Goal: Task Accomplishment & Management: Complete application form

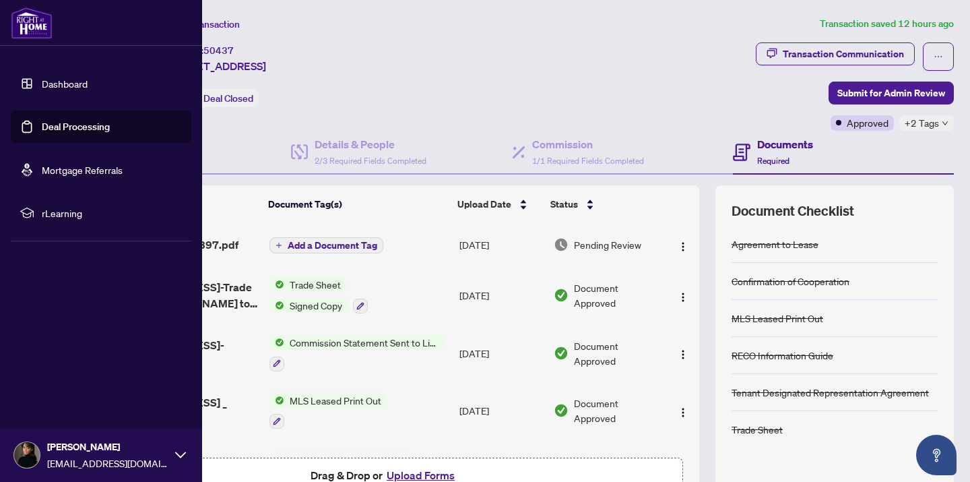
click at [61, 86] on link "Dashboard" at bounding box center [65, 83] width 46 height 12
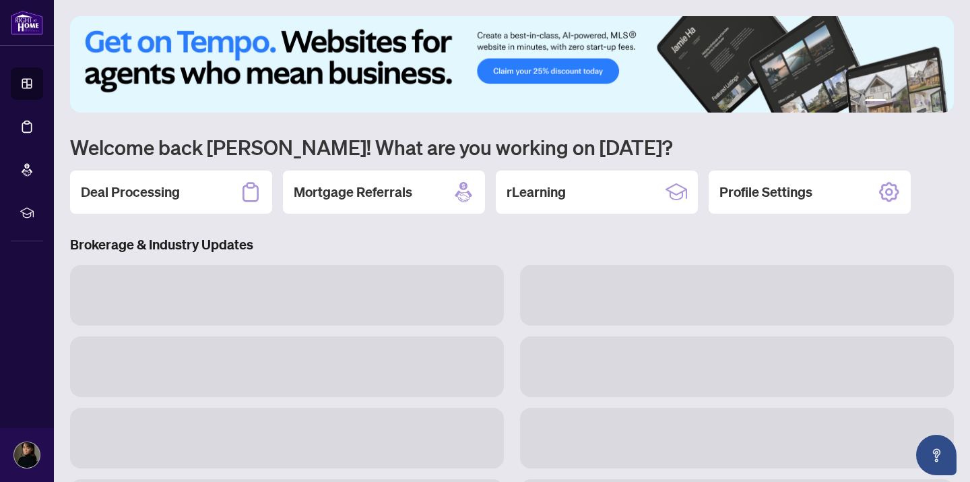
click at [157, 204] on div "Deal Processing" at bounding box center [171, 191] width 202 height 43
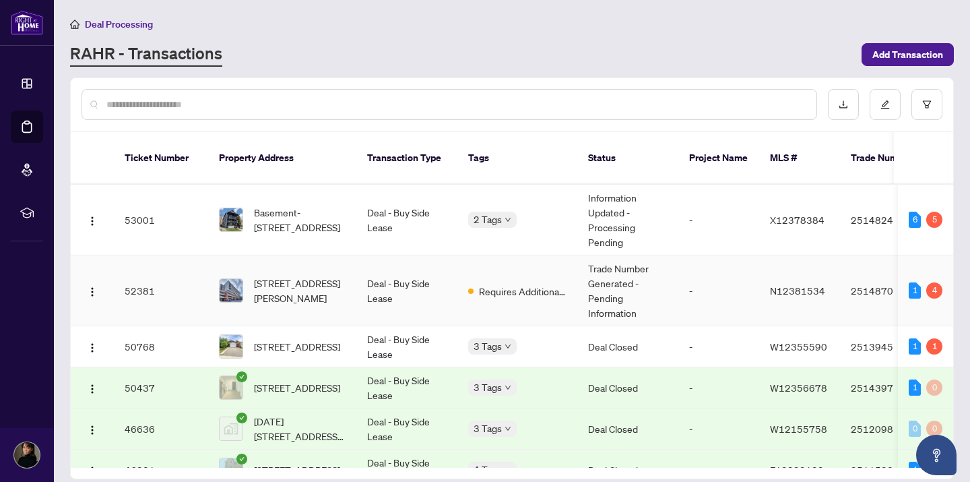
click at [352, 314] on td "[STREET_ADDRESS][PERSON_NAME]" at bounding box center [282, 290] width 148 height 71
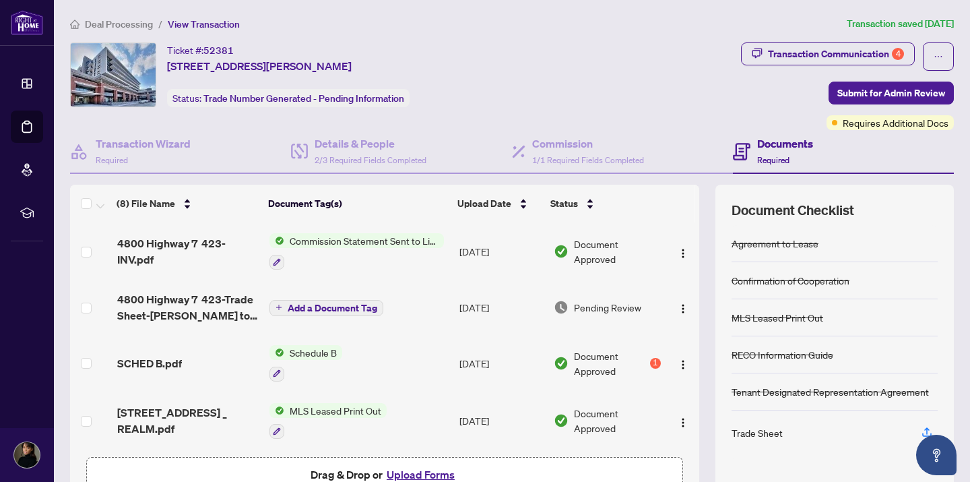
click at [503, 370] on td "[DATE]" at bounding box center [501, 363] width 94 height 58
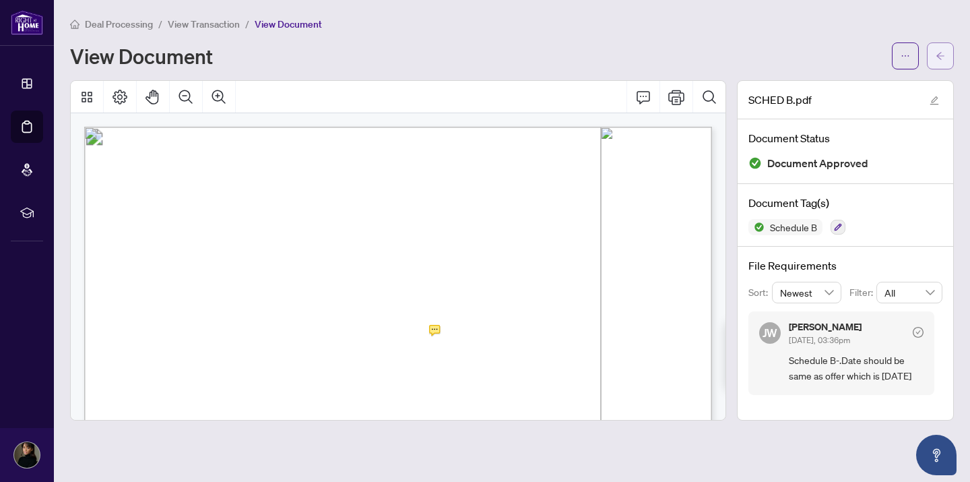
click at [946, 57] on button "button" at bounding box center [940, 55] width 27 height 27
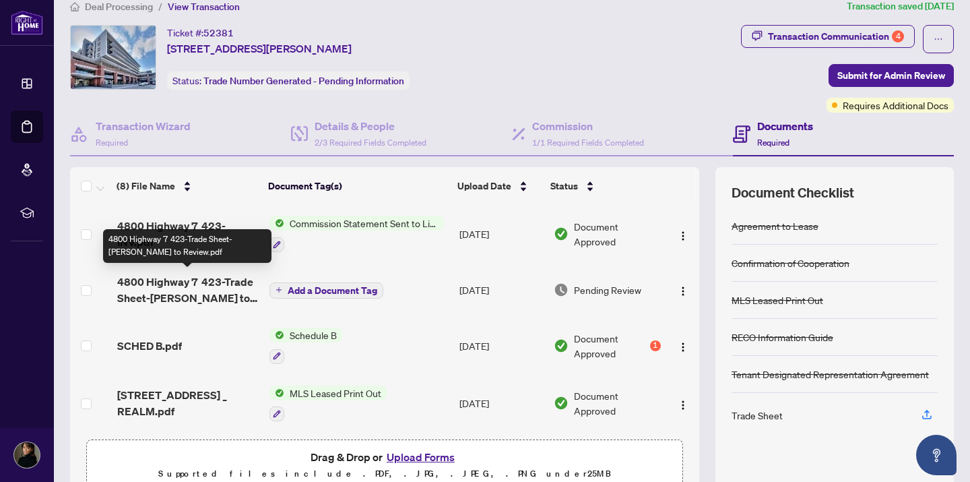
click at [213, 290] on span "4800 Highway 7 423-Trade Sheet-[PERSON_NAME] to Review.pdf" at bounding box center [188, 290] width 142 height 32
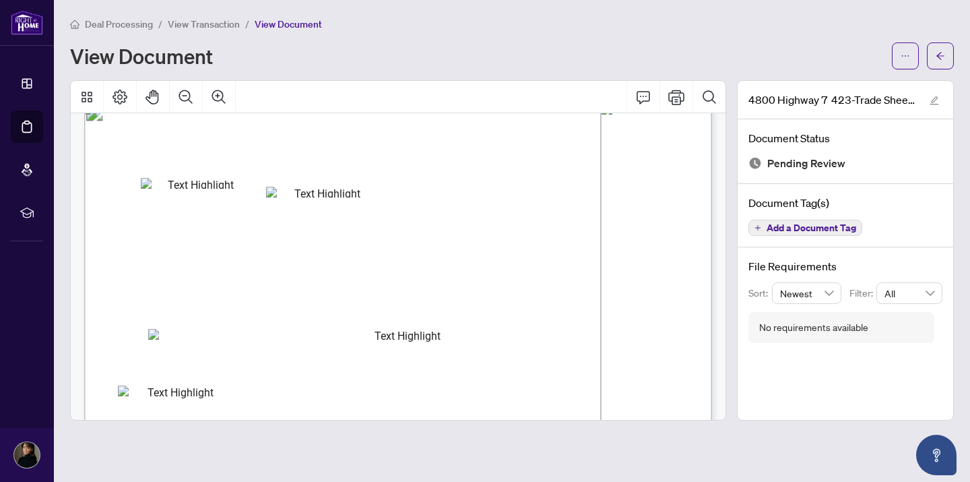
scroll to position [18, 0]
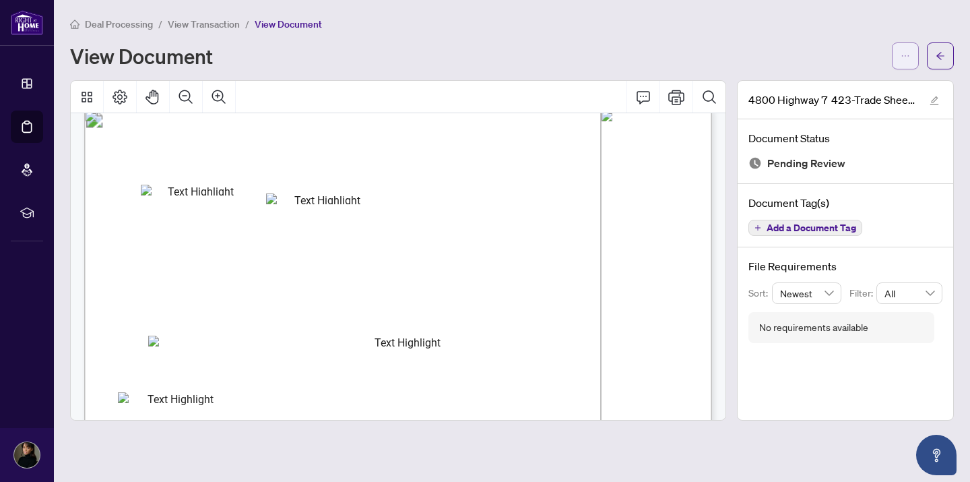
click at [898, 53] on button "button" at bounding box center [905, 55] width 27 height 27
click at [823, 92] on span "Download" at bounding box center [857, 84] width 102 height 15
click at [943, 53] on icon "arrow-left" at bounding box center [940, 55] width 9 height 9
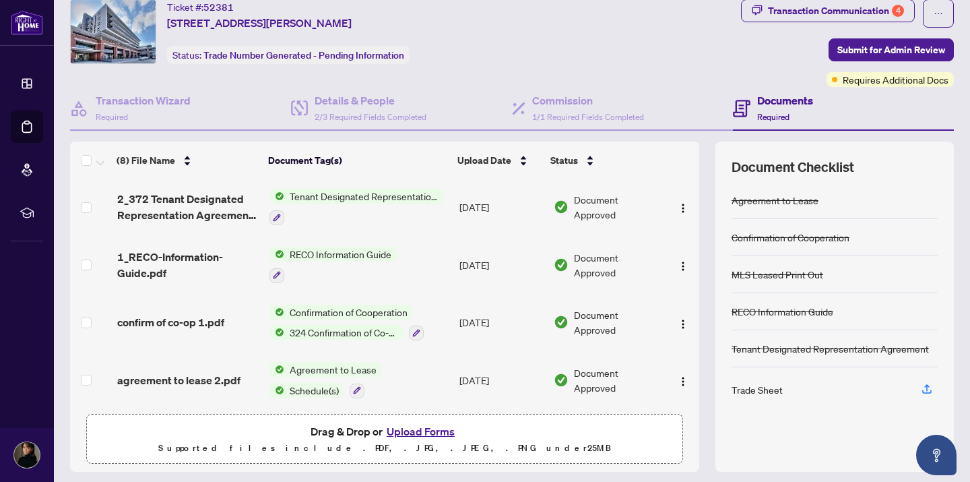
scroll to position [82, 0]
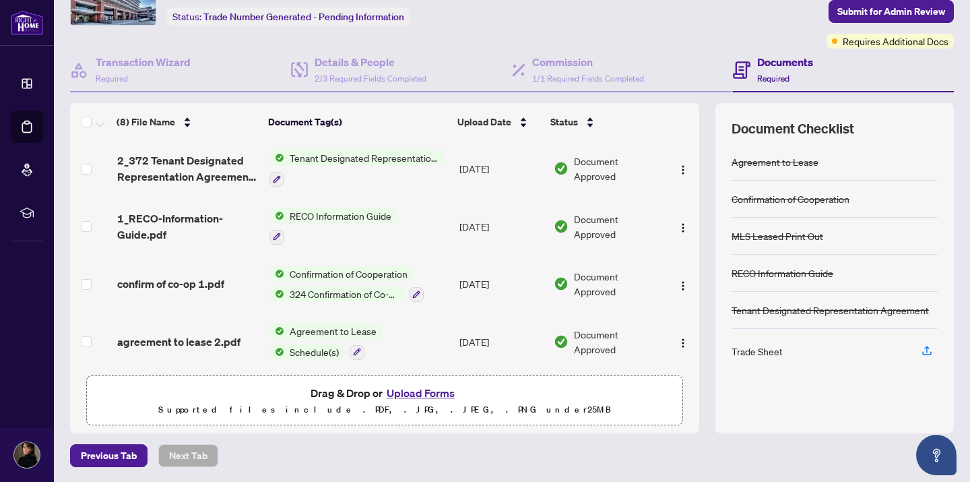
click at [396, 398] on button "Upload Forms" at bounding box center [421, 393] width 76 height 18
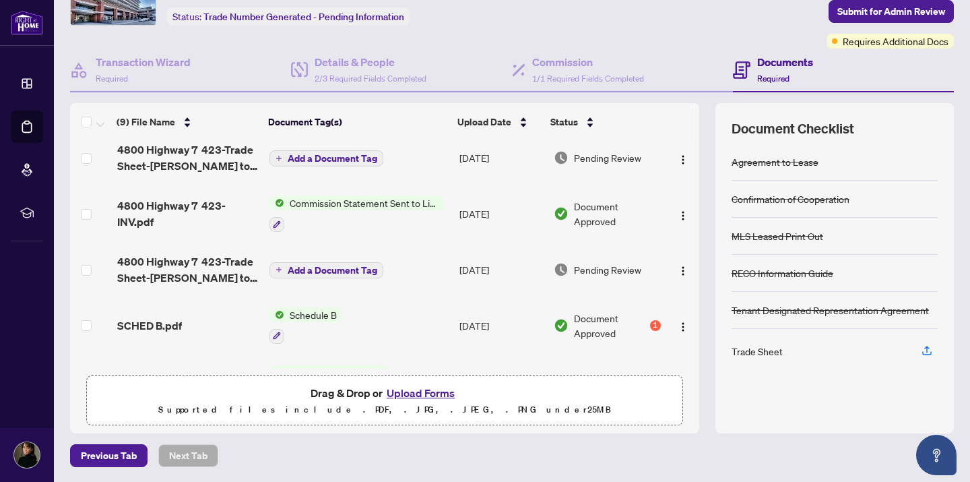
scroll to position [0, 0]
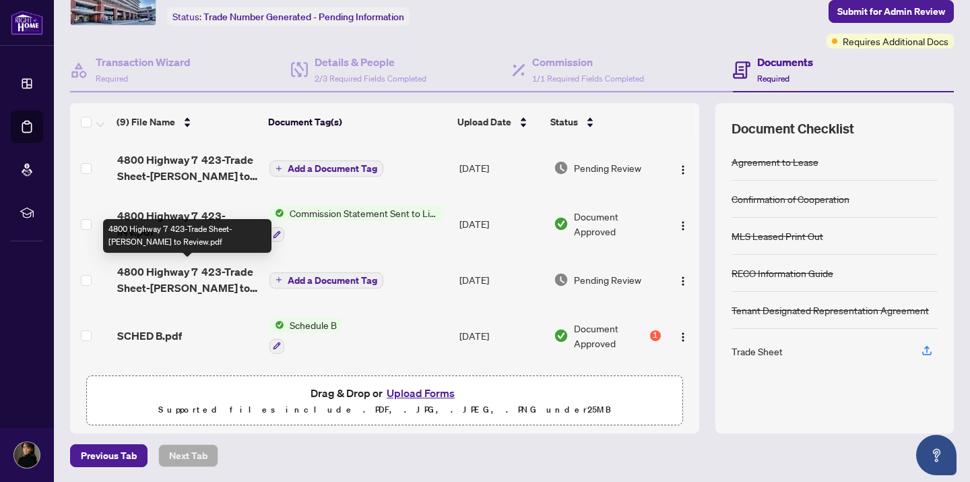
click at [197, 287] on span "4800 Highway 7 423-Trade Sheet-[PERSON_NAME] to Review.pdf" at bounding box center [188, 279] width 142 height 32
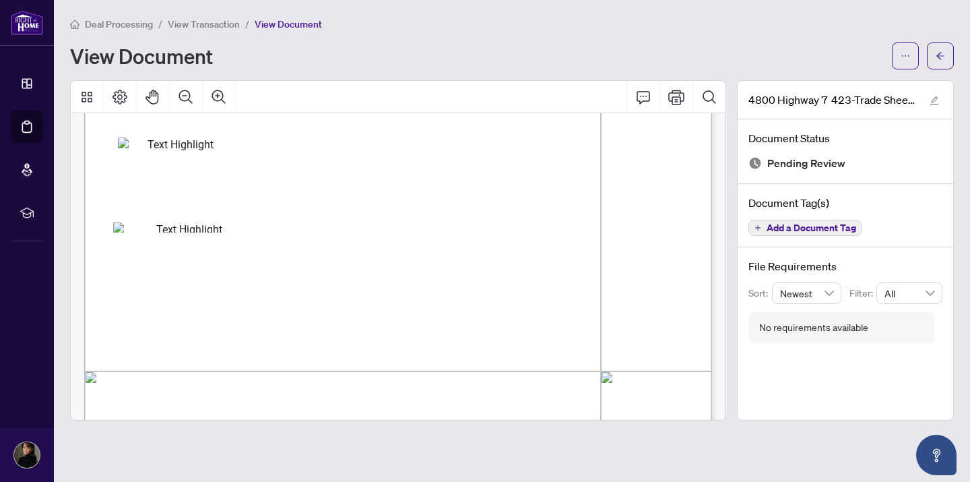
scroll to position [252, 0]
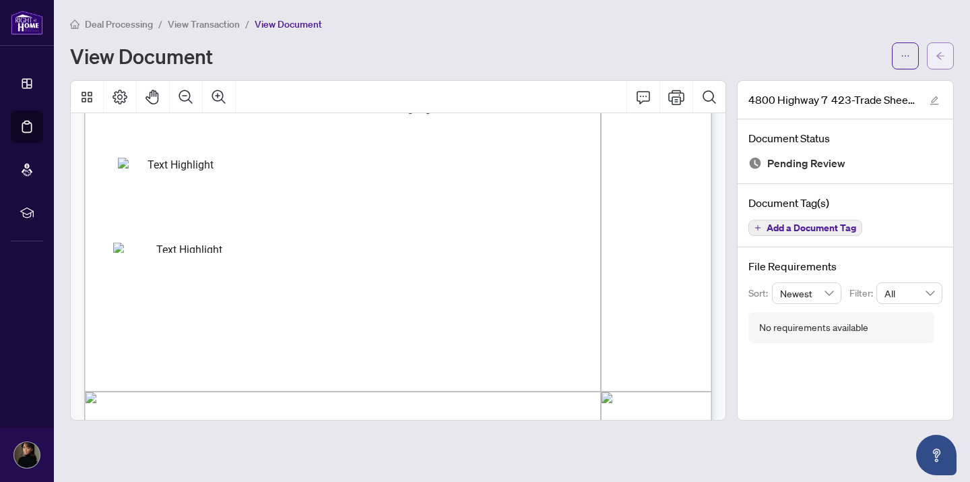
click at [945, 49] on button "button" at bounding box center [940, 55] width 27 height 27
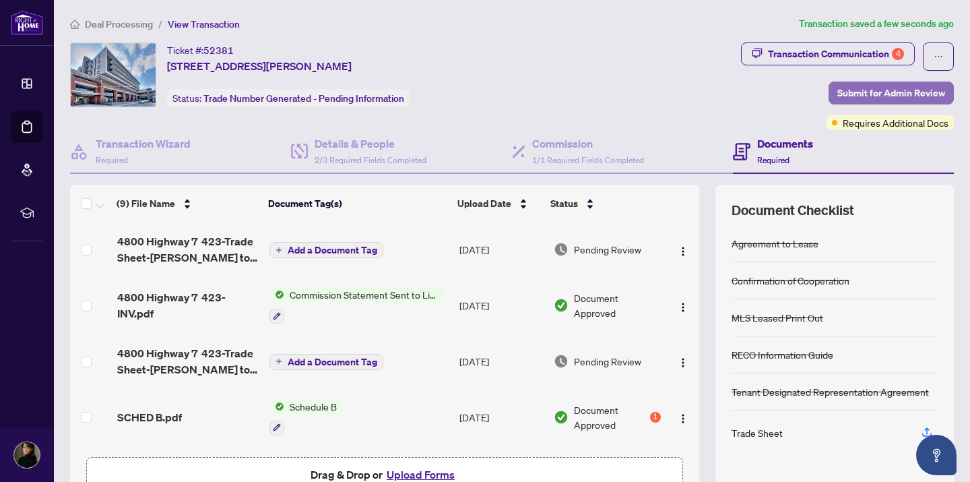
click at [877, 90] on span "Submit for Admin Review" at bounding box center [892, 93] width 108 height 22
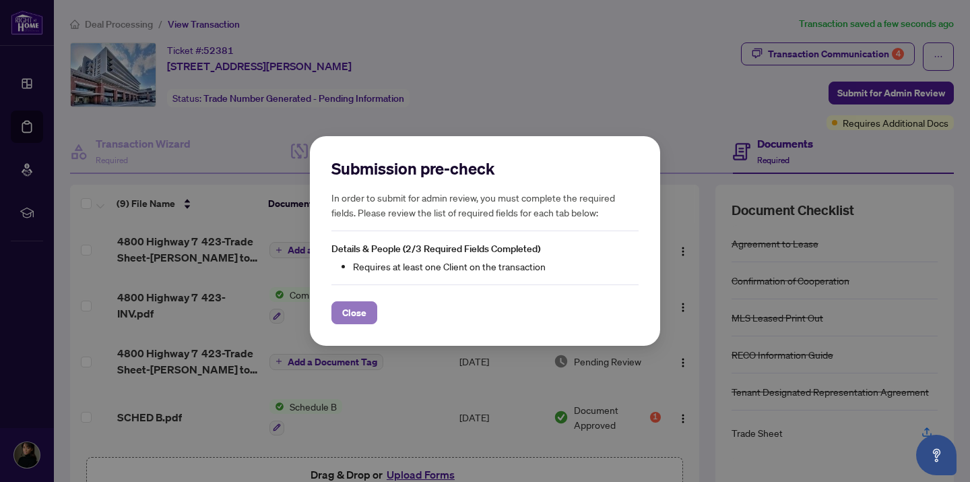
click at [361, 313] on span "Close" at bounding box center [354, 313] width 24 height 22
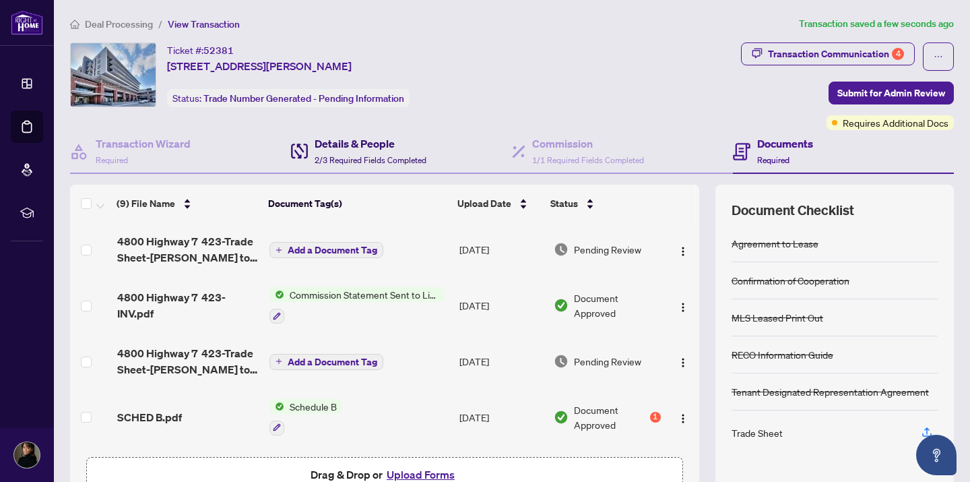
click at [427, 155] on span "2/3 Required Fields Completed" at bounding box center [371, 160] width 112 height 10
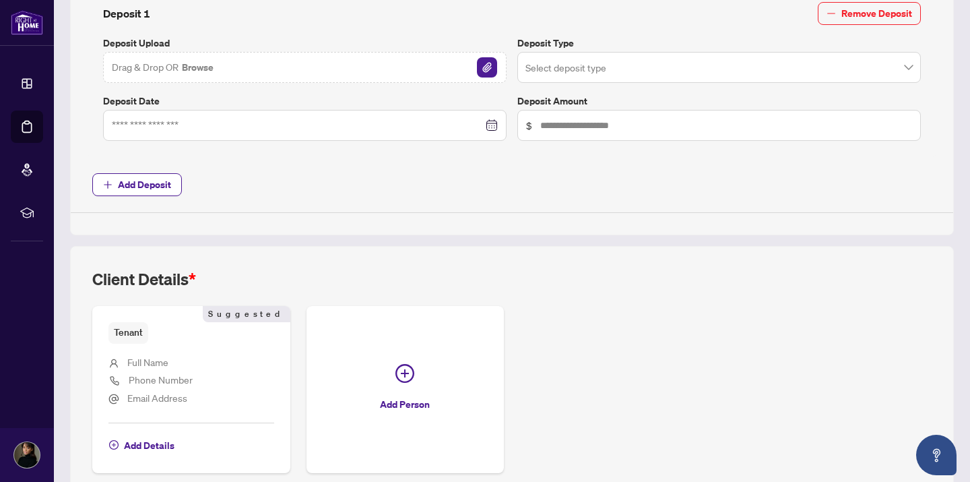
scroll to position [559, 0]
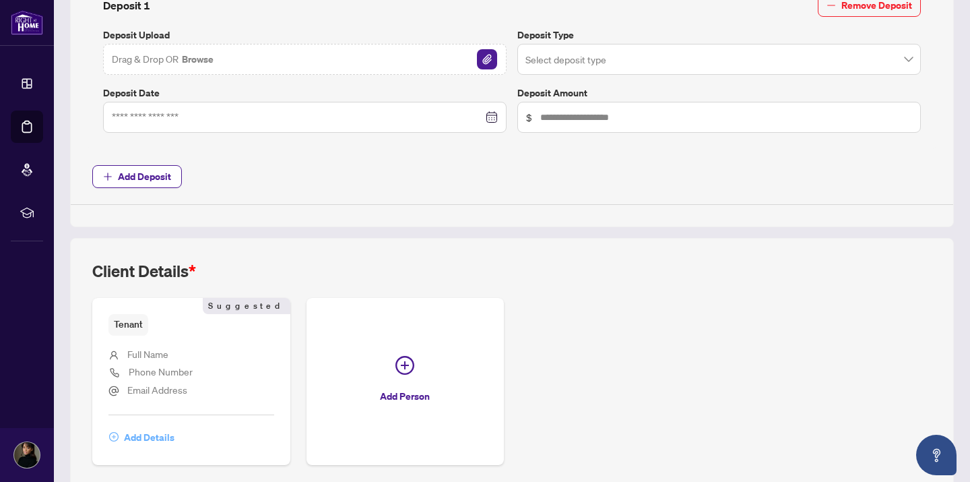
click at [159, 435] on span "Add Details" at bounding box center [149, 438] width 51 height 22
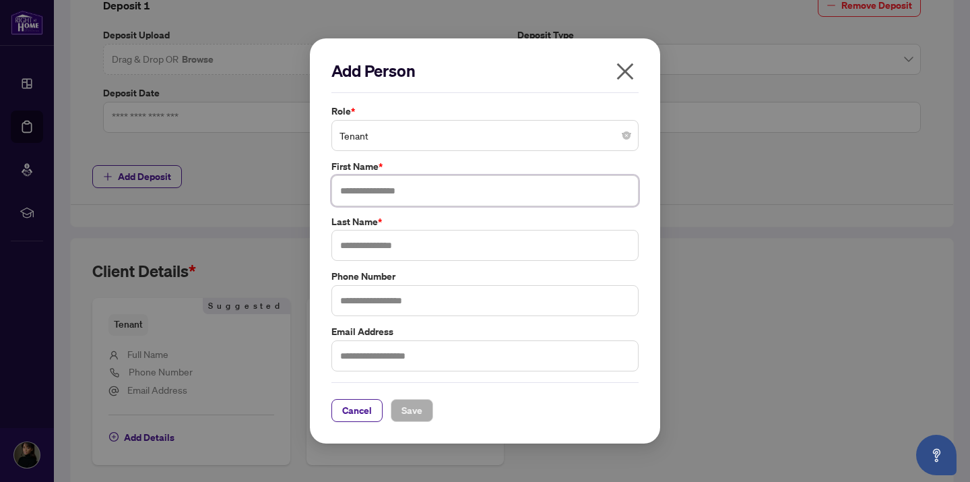
click at [356, 187] on input "text" at bounding box center [485, 190] width 307 height 31
type input "******"
click at [352, 253] on input "text" at bounding box center [485, 245] width 307 height 31
type input "*****"
click at [408, 412] on span "Save" at bounding box center [412, 411] width 21 height 22
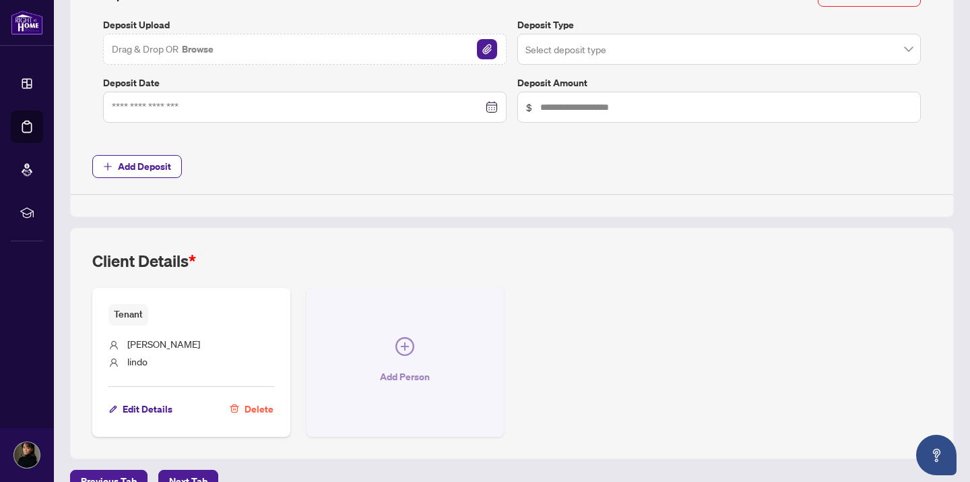
scroll to position [591, 0]
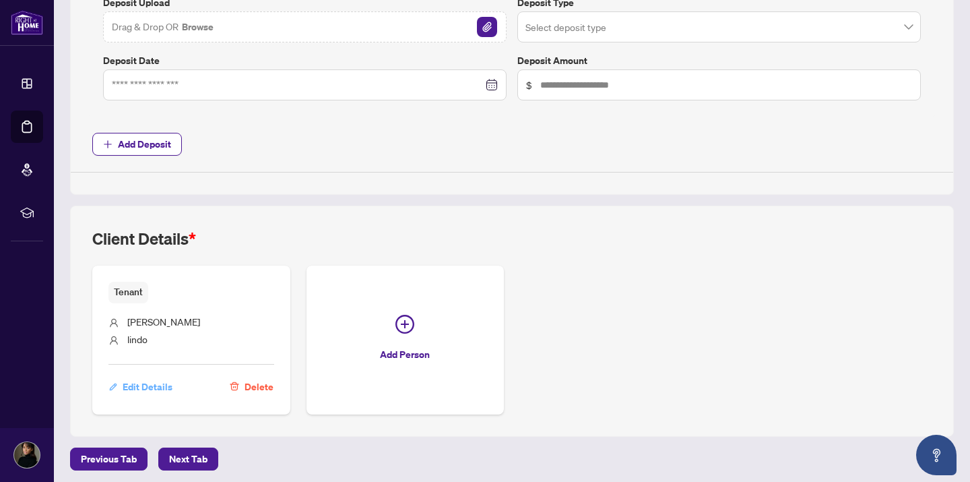
click at [156, 387] on span "Edit Details" at bounding box center [148, 387] width 50 height 22
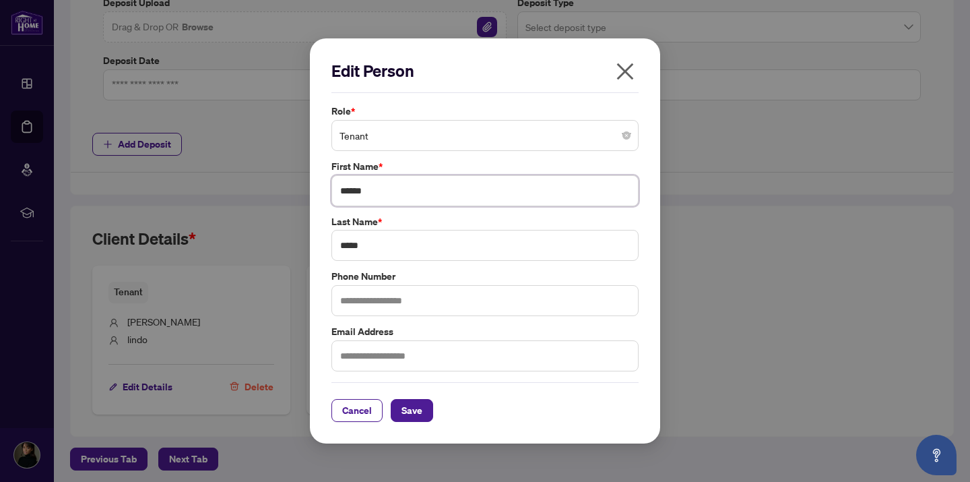
drag, startPoint x: 387, startPoint y: 189, endPoint x: 245, endPoint y: 199, distance: 141.9
click at [245, 199] on div "Edit Person Role * Tenant First Name * ****** Last Name * ***** Phone Number Em…" at bounding box center [485, 241] width 970 height 482
drag, startPoint x: 392, startPoint y: 181, endPoint x: 379, endPoint y: 182, distance: 12.8
click at [381, 185] on input "******" at bounding box center [485, 190] width 307 height 31
type input "*****"
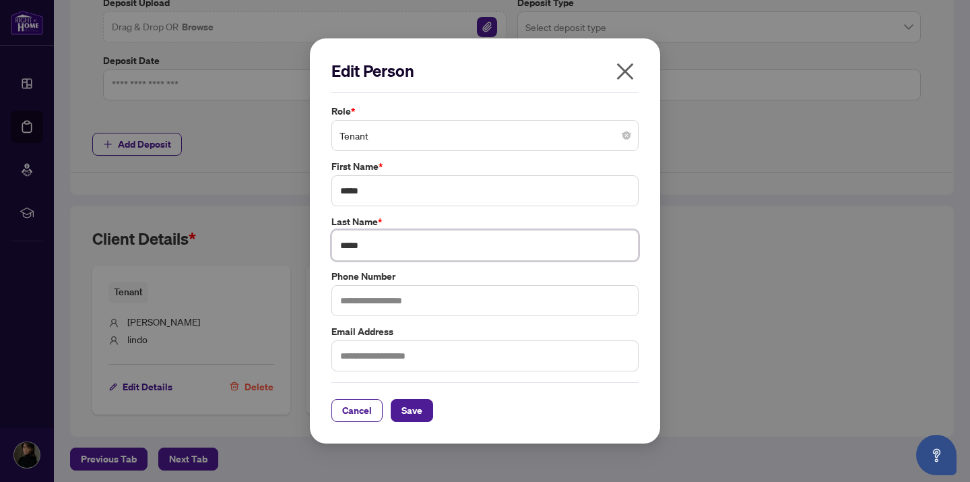
drag, startPoint x: 416, startPoint y: 248, endPoint x: 302, endPoint y: 241, distance: 114.8
click at [303, 241] on div "Edit Person Role * Tenant First Name * ***** Last Name * ***** Phone Number Ema…" at bounding box center [485, 241] width 970 height 482
type input "*******"
click at [418, 416] on button "Save" at bounding box center [412, 410] width 42 height 23
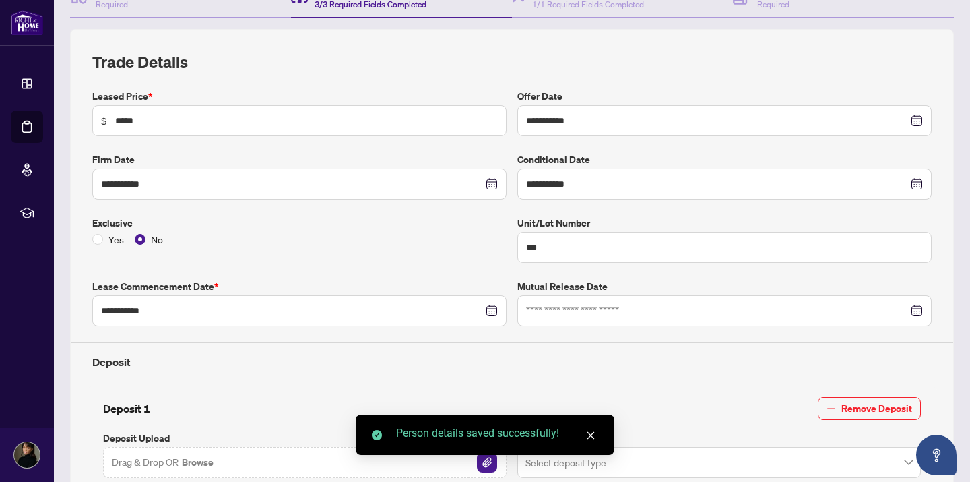
scroll to position [0, 0]
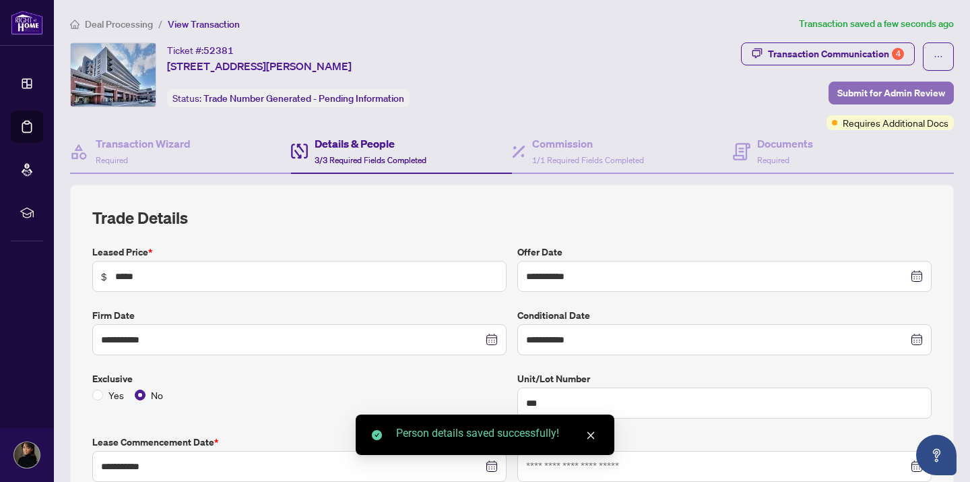
click at [872, 91] on span "Submit for Admin Review" at bounding box center [892, 93] width 108 height 22
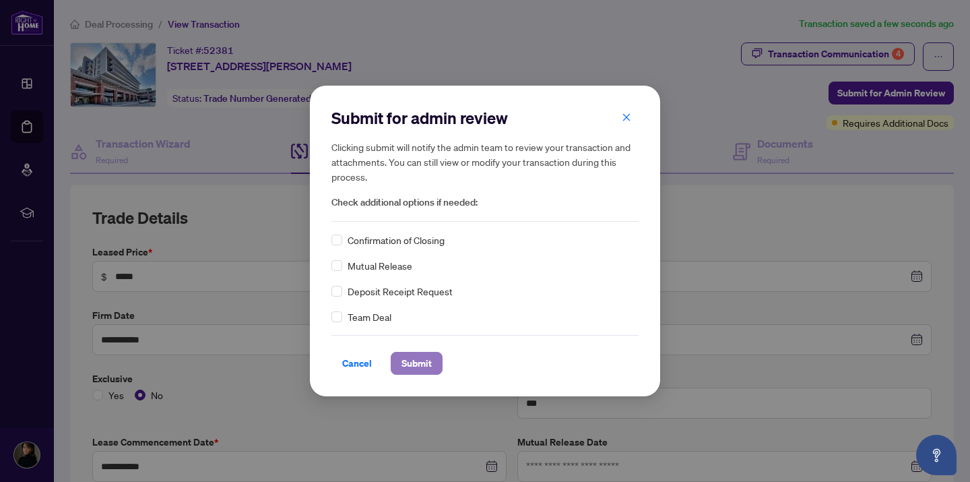
click at [420, 359] on span "Submit" at bounding box center [417, 363] width 30 height 22
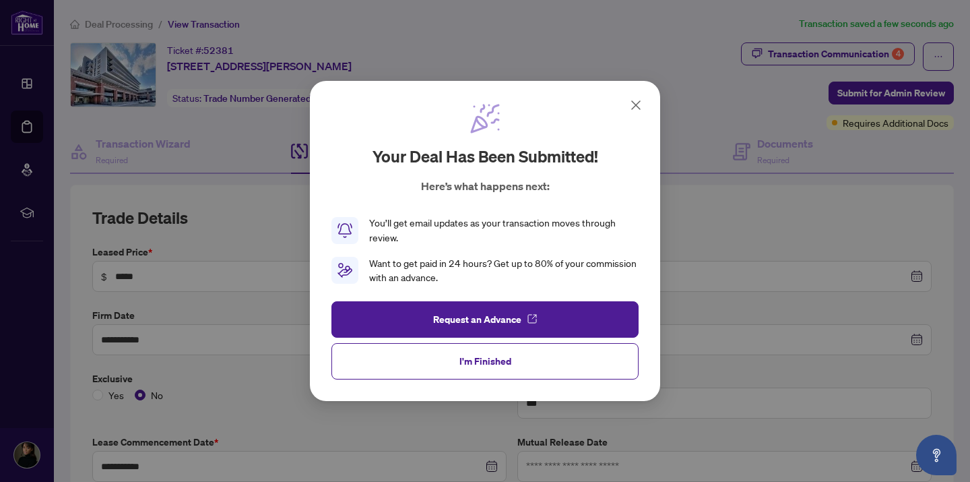
click at [633, 104] on icon at bounding box center [636, 105] width 16 height 16
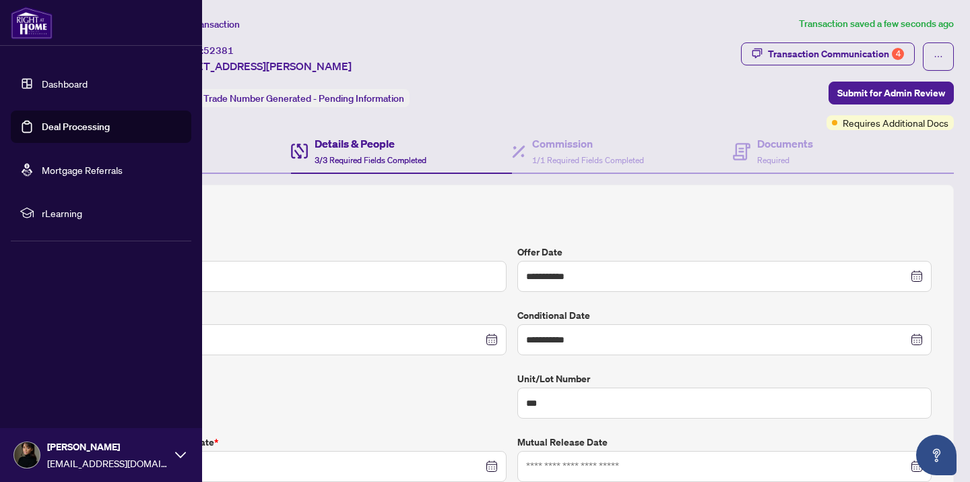
click at [46, 84] on link "Dashboard" at bounding box center [65, 83] width 46 height 12
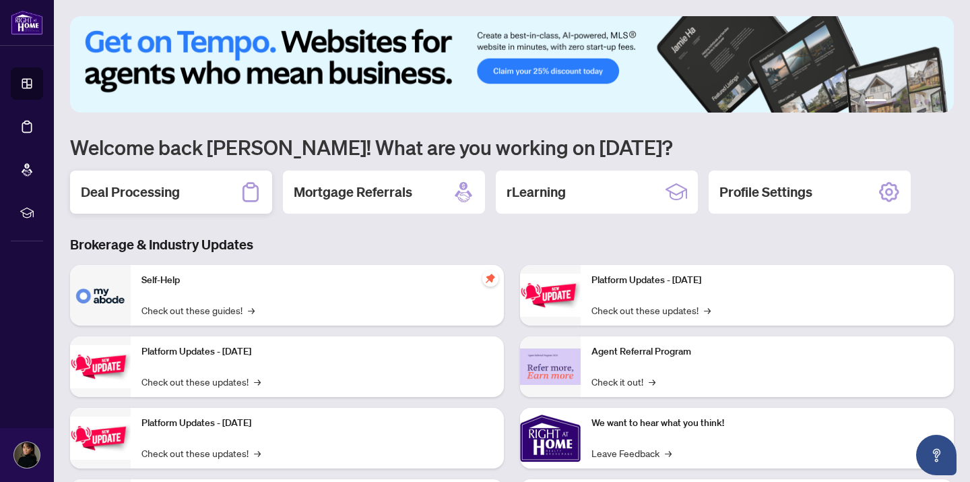
click at [223, 186] on div "Deal Processing" at bounding box center [171, 191] width 202 height 43
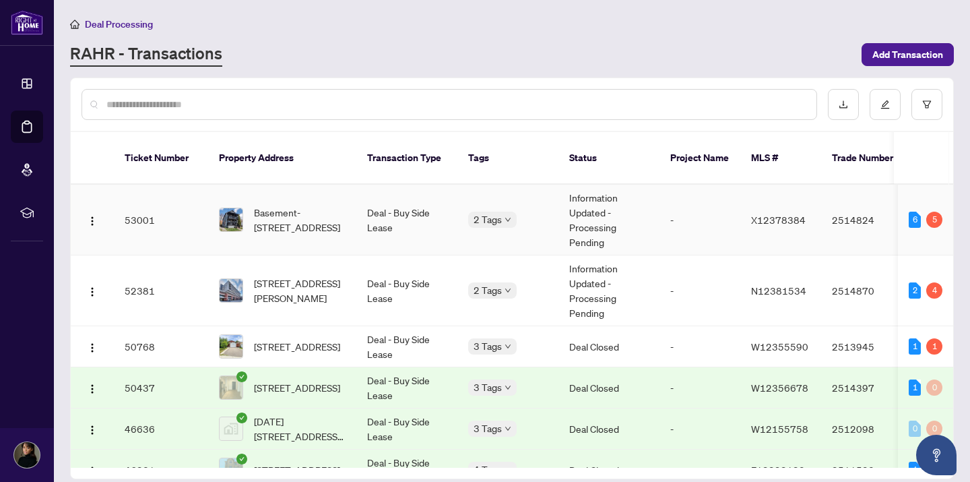
click at [301, 228] on span "Basement-[STREET_ADDRESS]" at bounding box center [300, 220] width 92 height 30
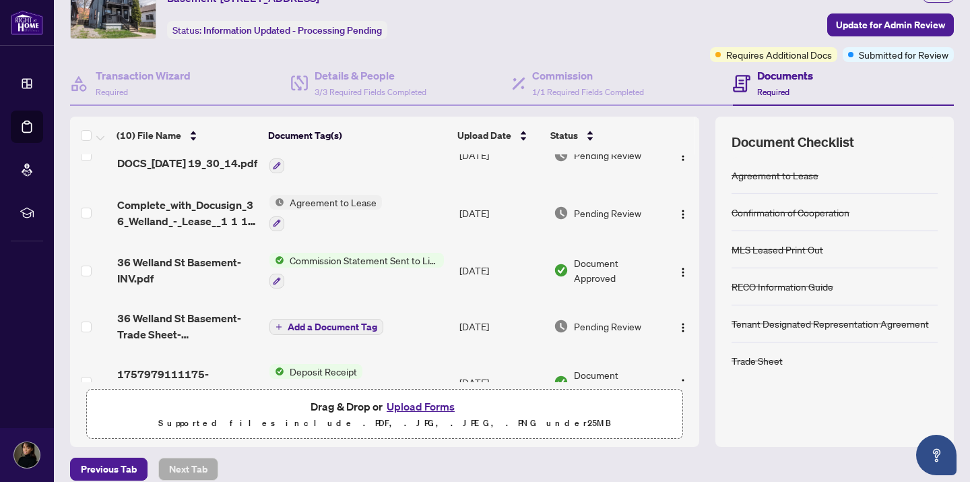
scroll to position [201, 0]
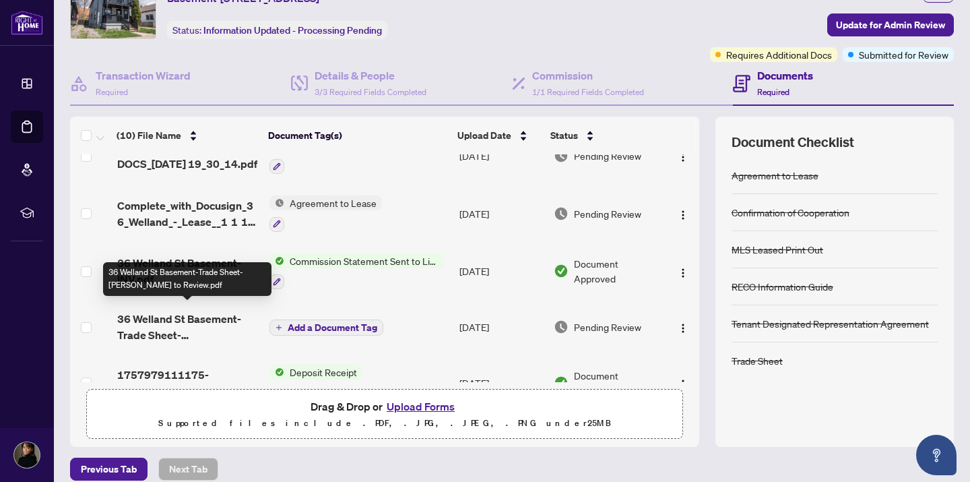
click at [191, 322] on span "36 Welland St Basement-Trade Sheet-[PERSON_NAME] to Review.pdf" at bounding box center [188, 327] width 142 height 32
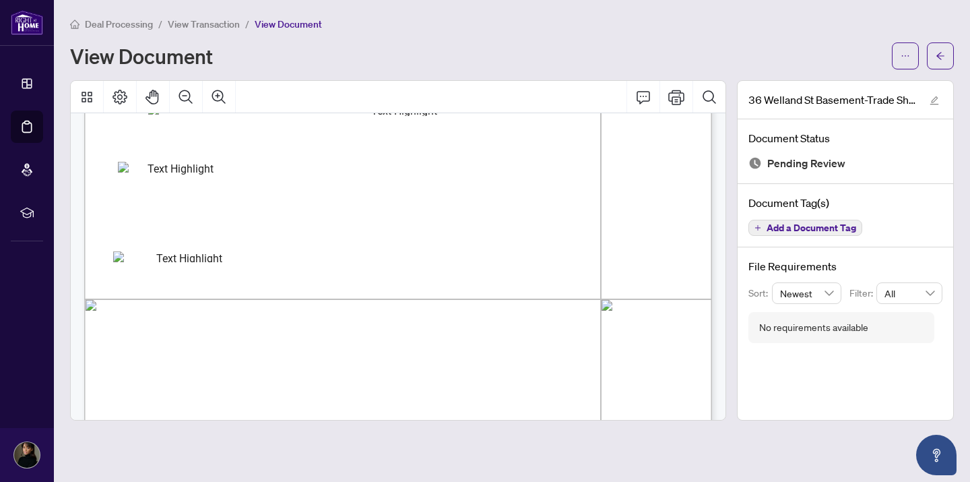
scroll to position [533, 0]
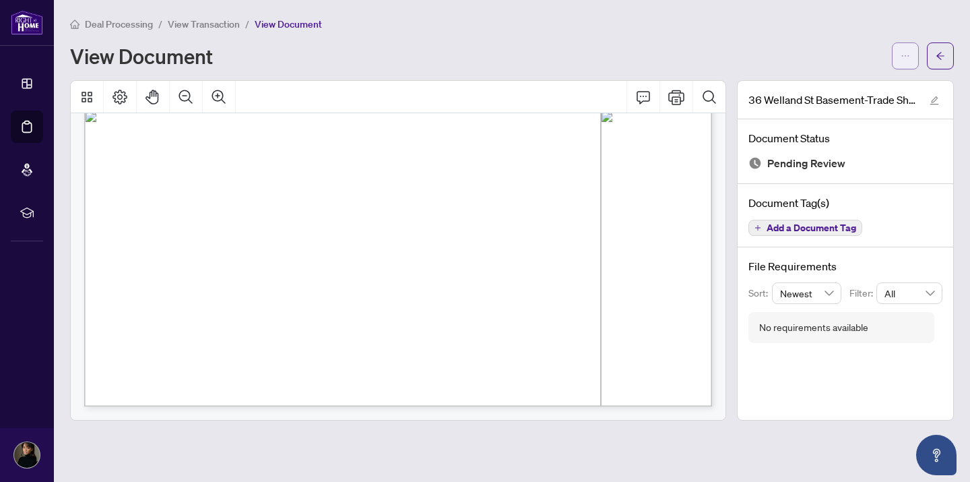
click at [908, 57] on icon "ellipsis" at bounding box center [905, 55] width 9 height 9
click at [836, 86] on span "Download" at bounding box center [857, 84] width 102 height 15
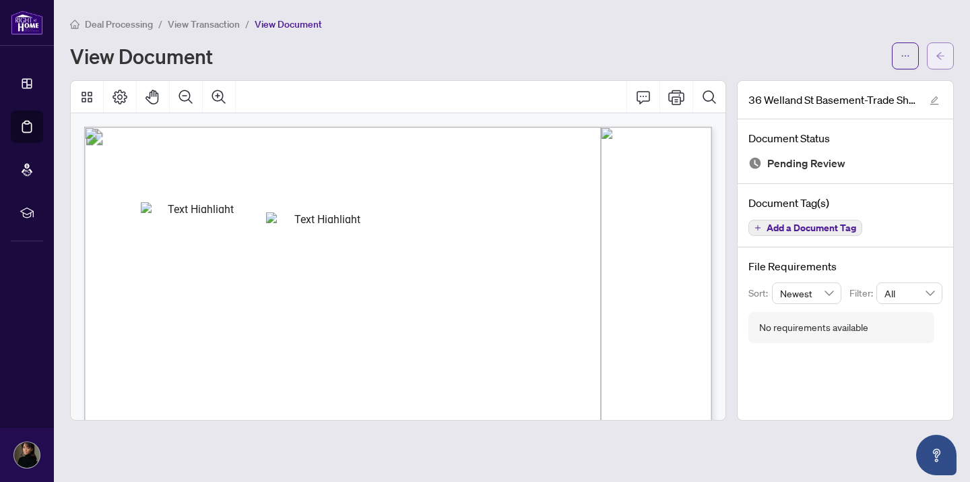
click at [933, 53] on button "button" at bounding box center [940, 55] width 27 height 27
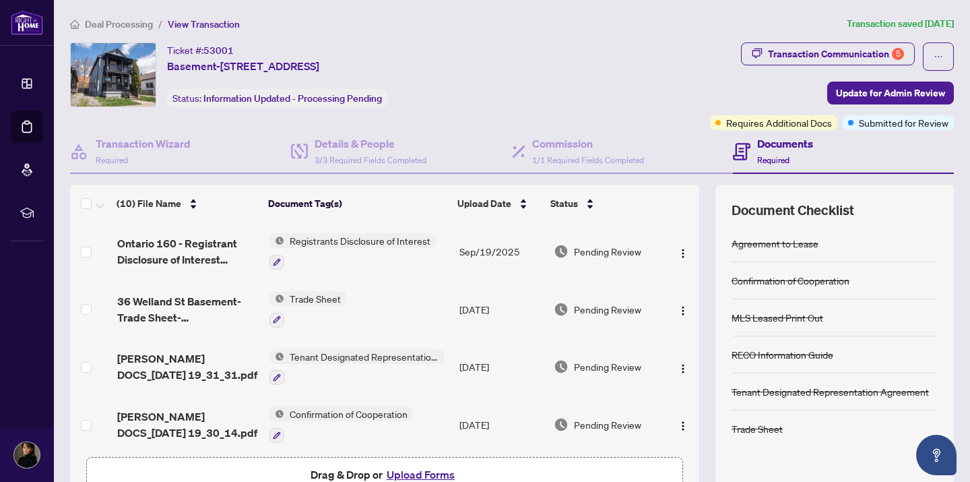
click at [440, 468] on button "Upload Forms" at bounding box center [421, 475] width 76 height 18
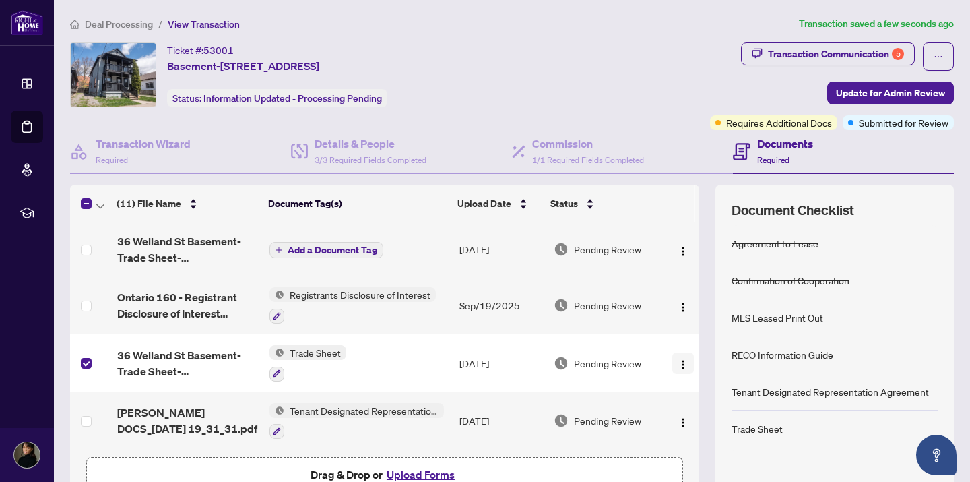
click at [679, 366] on img "button" at bounding box center [683, 364] width 11 height 11
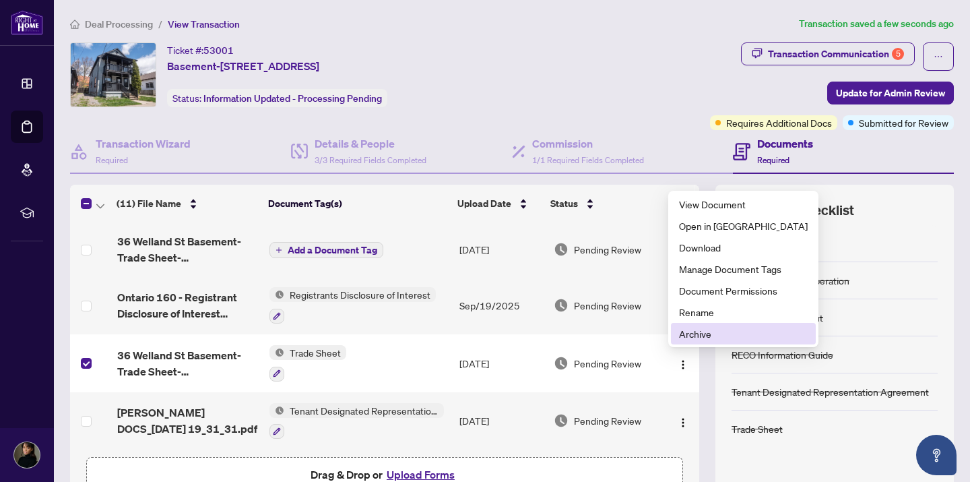
click at [683, 339] on span "Archive" at bounding box center [743, 333] width 129 height 15
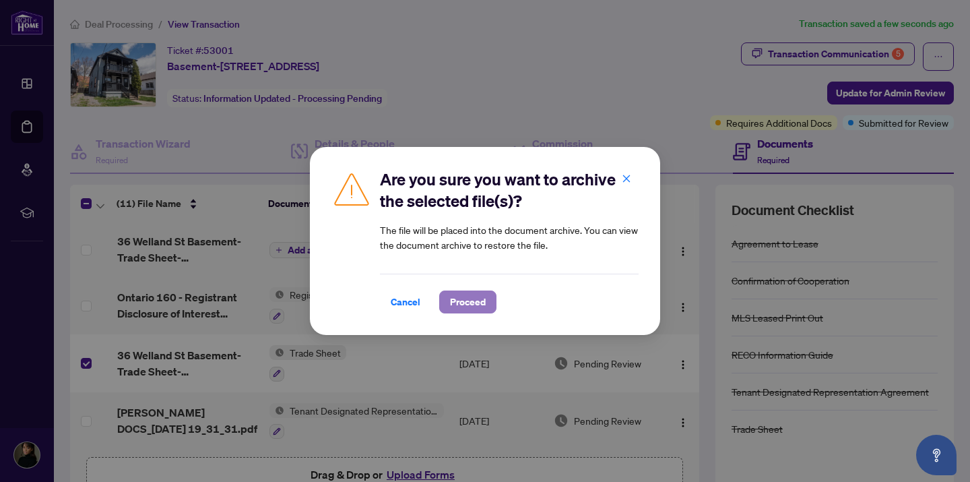
click at [470, 307] on span "Proceed" at bounding box center [468, 302] width 36 height 22
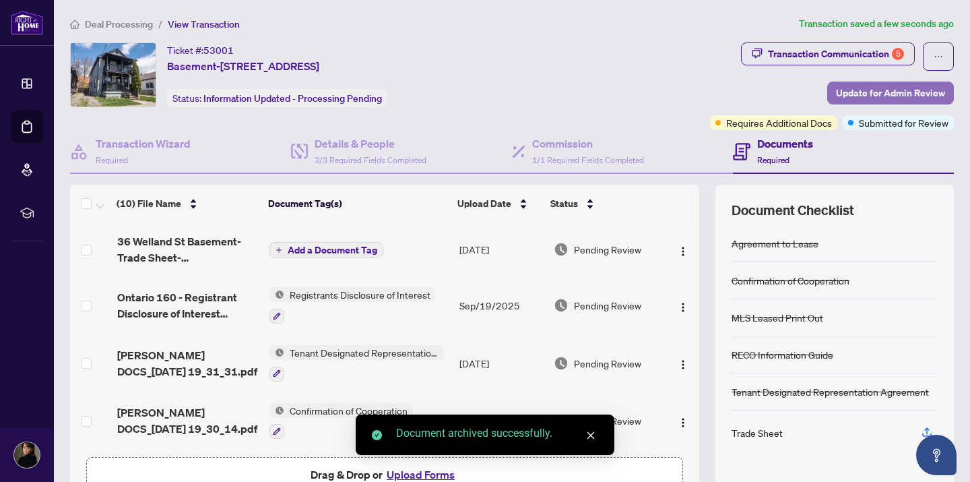
click at [865, 98] on span "Update for Admin Review" at bounding box center [890, 93] width 109 height 22
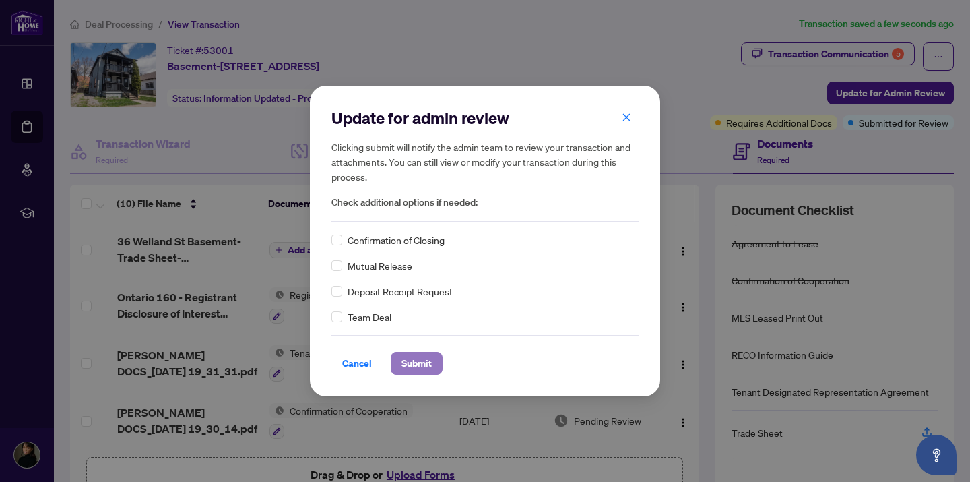
click at [418, 361] on span "Submit" at bounding box center [417, 363] width 30 height 22
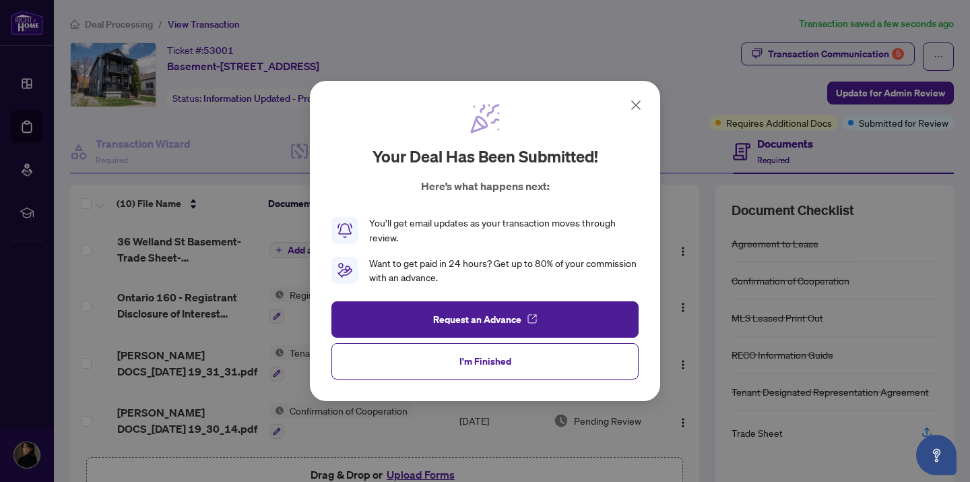
click at [637, 104] on icon at bounding box center [636, 105] width 16 height 16
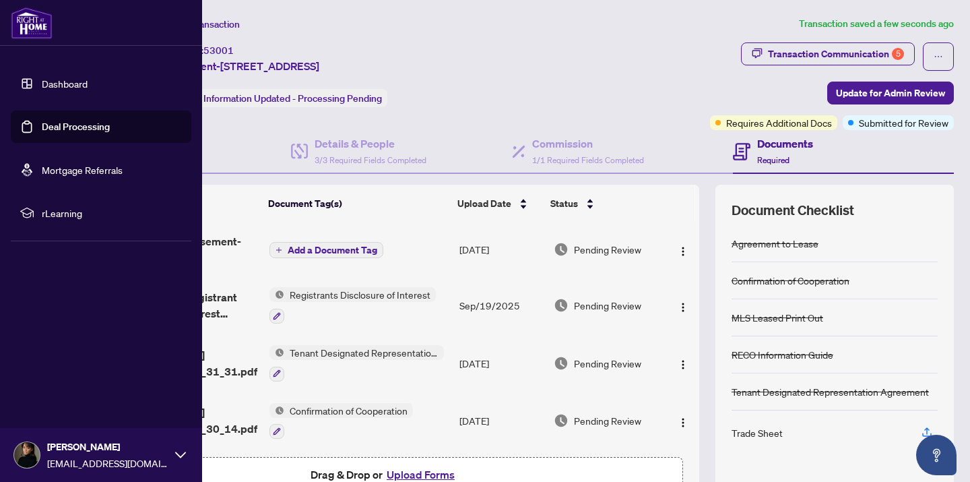
click at [42, 90] on link "Dashboard" at bounding box center [65, 83] width 46 height 12
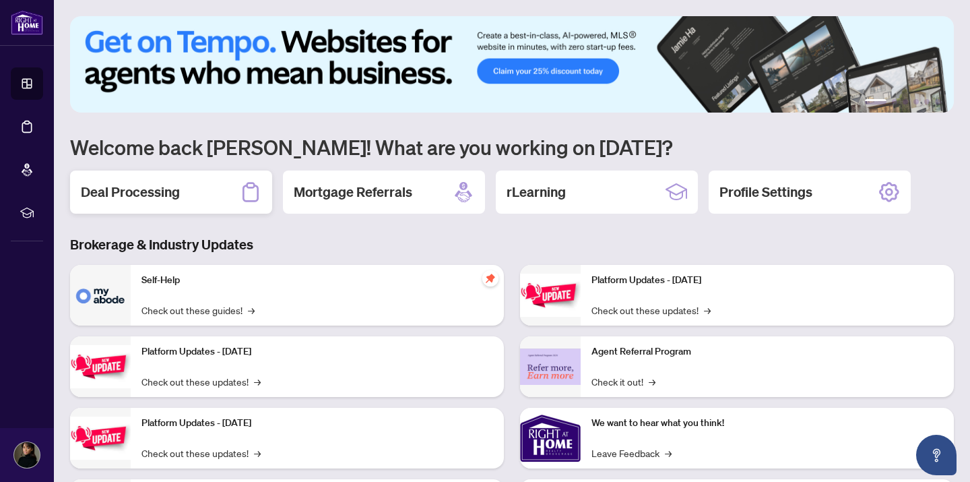
click at [198, 179] on div "Deal Processing" at bounding box center [171, 191] width 202 height 43
